Goal: Communication & Community: Share content

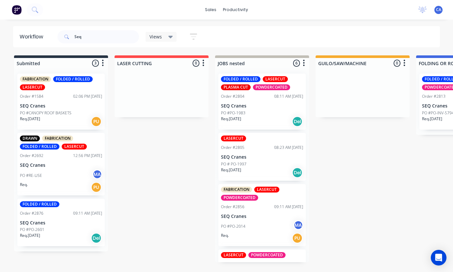
scroll to position [0, 106]
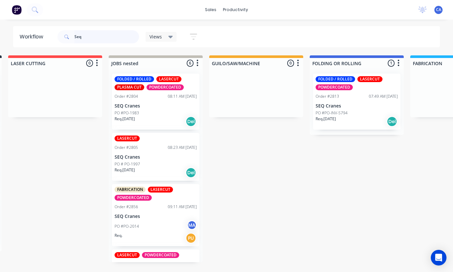
click at [115, 33] on input "Seq" at bounding box center [106, 36] width 65 height 13
click at [103, 38] on input "Seq" at bounding box center [106, 36] width 65 height 13
type input "S"
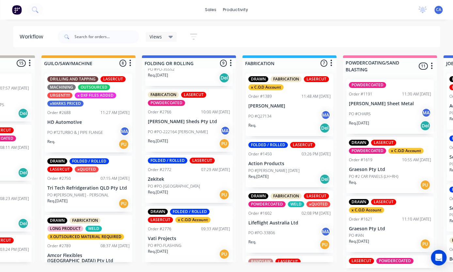
scroll to position [228, 0]
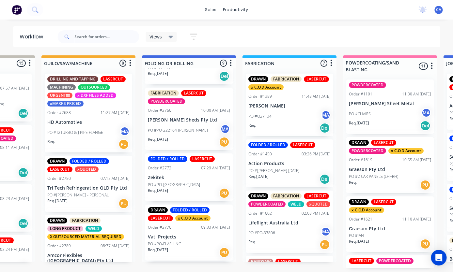
click at [189, 191] on div "Req. [DATE] PU" at bounding box center [189, 193] width 82 height 11
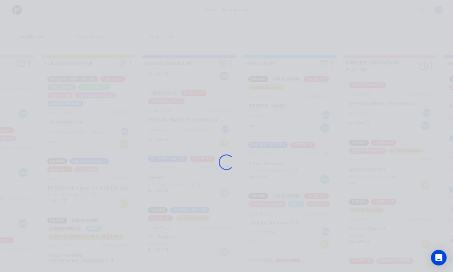
scroll to position [0, 274]
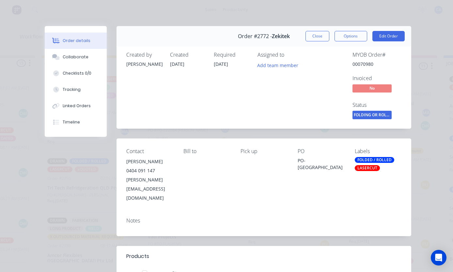
click at [67, 60] on div "Collaborate" at bounding box center [76, 57] width 26 height 6
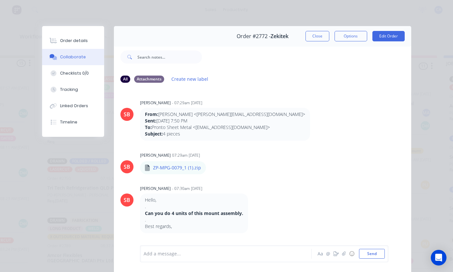
click at [340, 257] on button "button" at bounding box center [344, 254] width 8 height 8
click at [371, 251] on button "Send" at bounding box center [372, 254] width 26 height 10
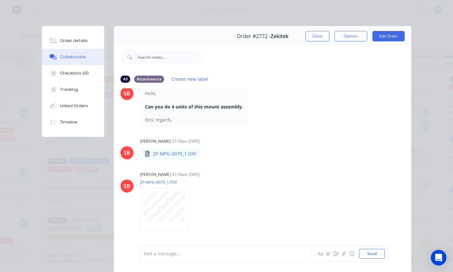
scroll to position [186, 0]
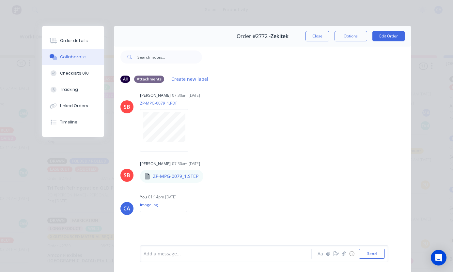
click at [319, 37] on button "Close" at bounding box center [317, 36] width 24 height 10
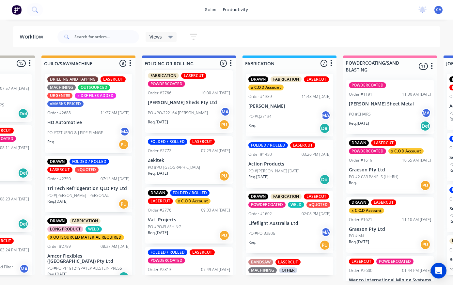
scroll to position [252, 0]
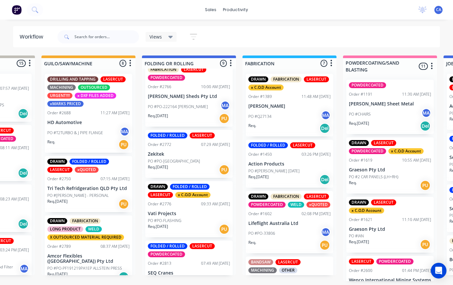
click at [193, 212] on p "Vati Projects" at bounding box center [189, 214] width 82 height 6
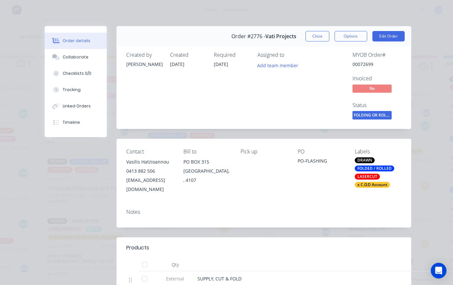
click at [87, 54] on button "Collaborate" at bounding box center [76, 57] width 62 height 16
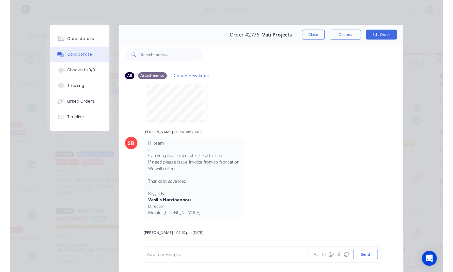
scroll to position [85, 0]
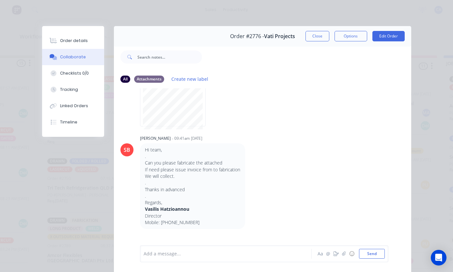
click at [344, 257] on button "button" at bounding box center [344, 254] width 8 height 8
click at [370, 251] on button "Send" at bounding box center [372, 254] width 26 height 10
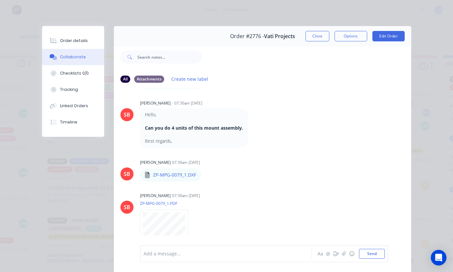
scroll to position [0, 274]
click at [317, 35] on button "Close" at bounding box center [317, 36] width 24 height 10
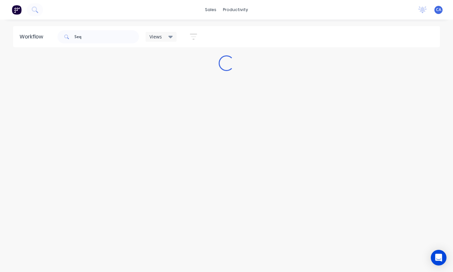
scroll to position [0, 0]
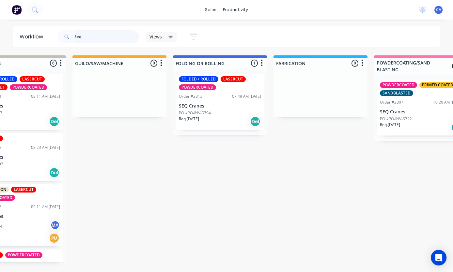
type input "Seq"
click at [208, 103] on div "FOLDED / ROLLED LASERCUT POWDERCOATED Order #2813 07:49 AM [DATE] SEQ Cranes PO…" at bounding box center [219, 102] width 87 height 56
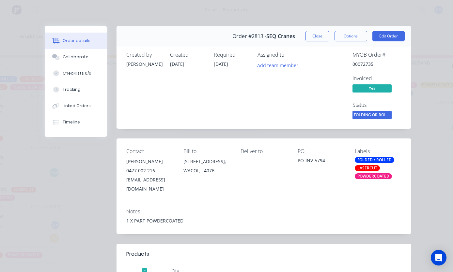
click at [91, 61] on button "Collaborate" at bounding box center [76, 57] width 62 height 16
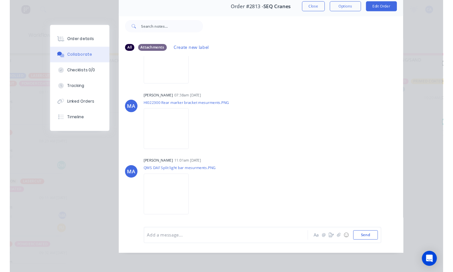
scroll to position [42, 0]
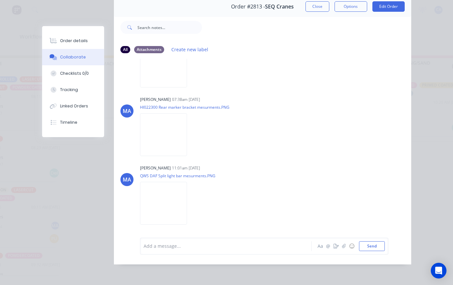
click at [187, 130] on img at bounding box center [163, 134] width 47 height 43
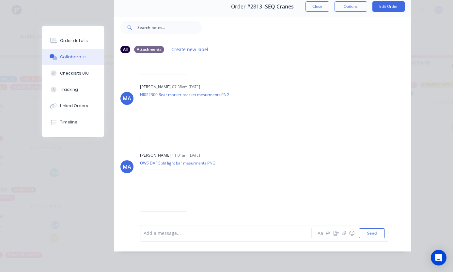
click at [181, 75] on img at bounding box center [163, 53] width 47 height 43
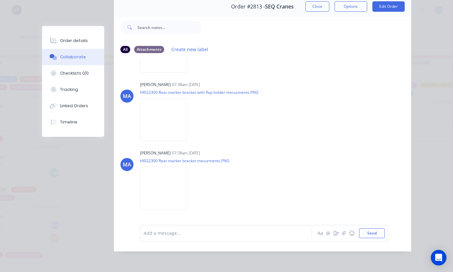
scroll to position [1945, 0]
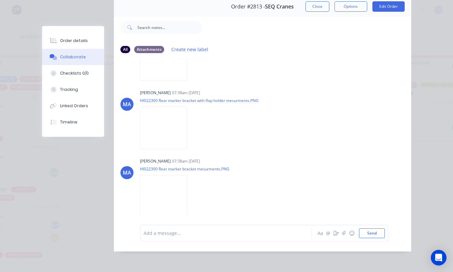
click at [187, 81] on img at bounding box center [163, 59] width 47 height 43
